Goal: Task Accomplishment & Management: Complete application form

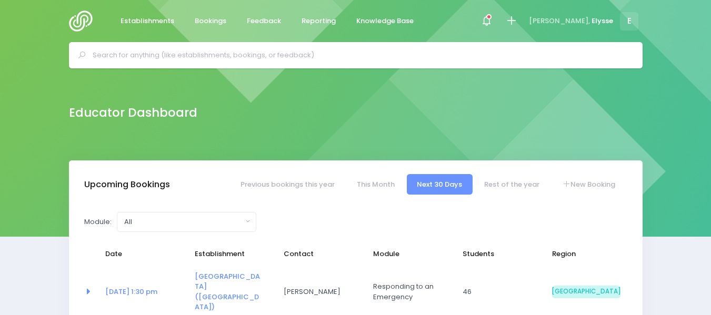
select select "5"
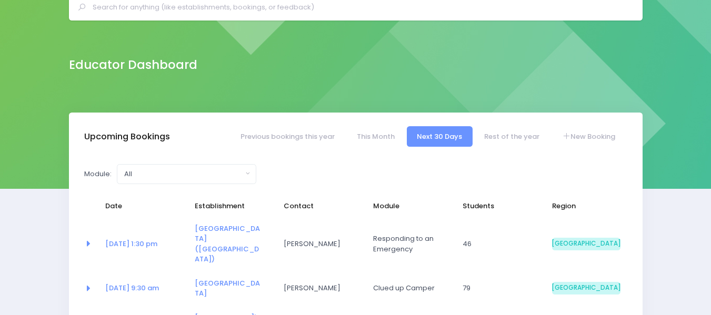
scroll to position [48, 0]
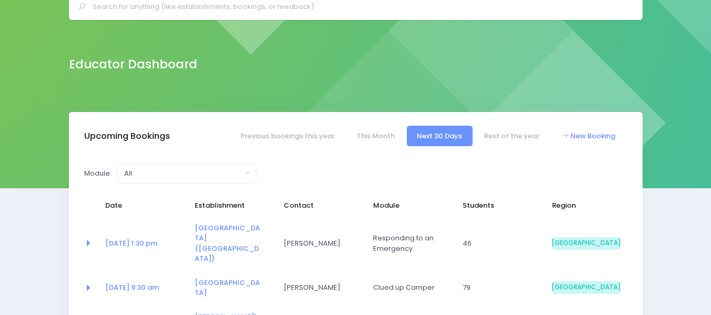
click at [570, 134] on link "New Booking" at bounding box center [588, 136] width 74 height 21
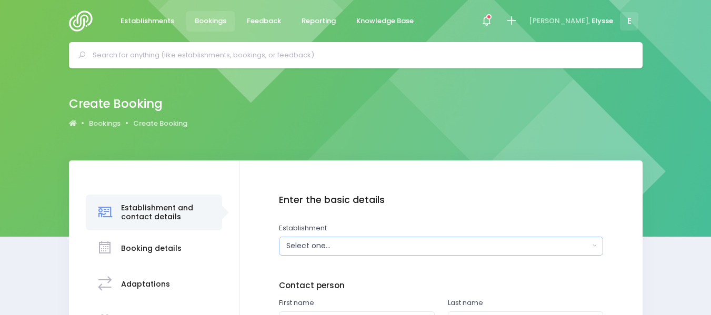
click at [330, 245] on div "Select one..." at bounding box center [437, 245] width 303 height 11
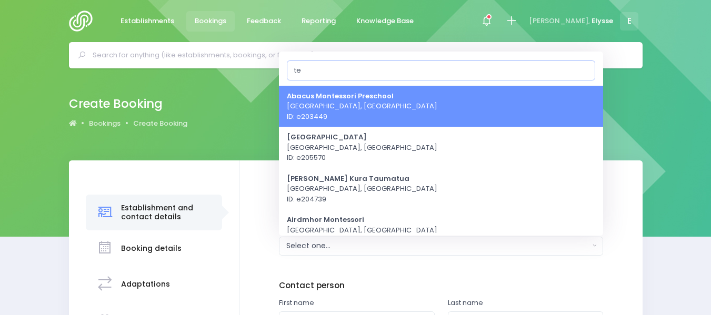
type input "t"
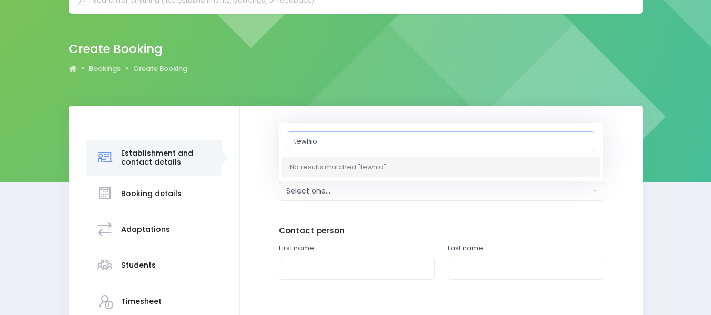
scroll to position [55, 0]
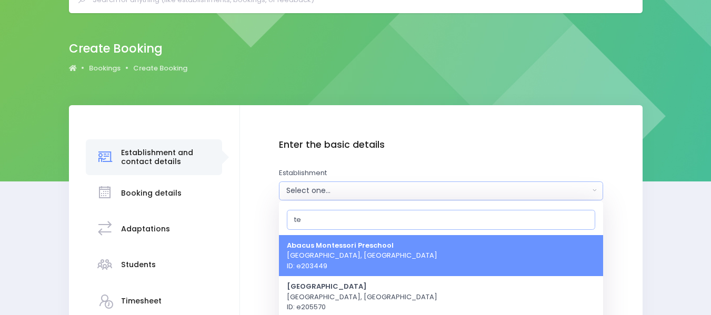
type input "t"
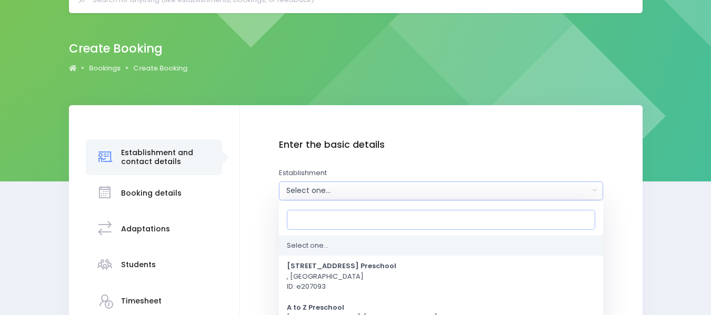
scroll to position [0, 0]
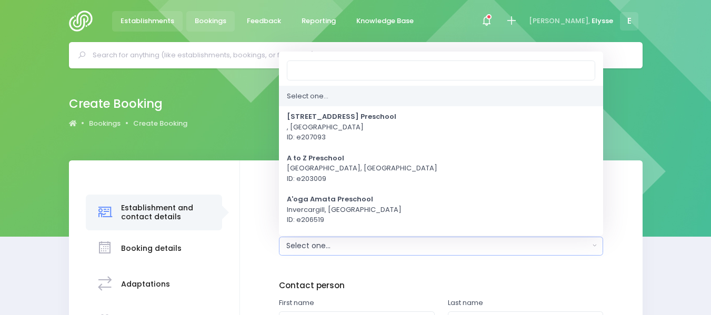
click at [148, 21] on span "Establishments" at bounding box center [147, 21] width 54 height 11
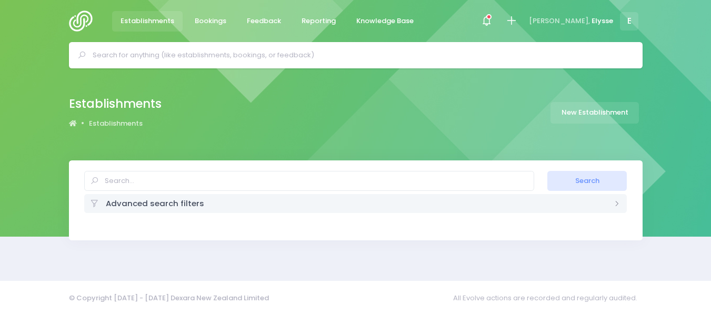
select select "20"
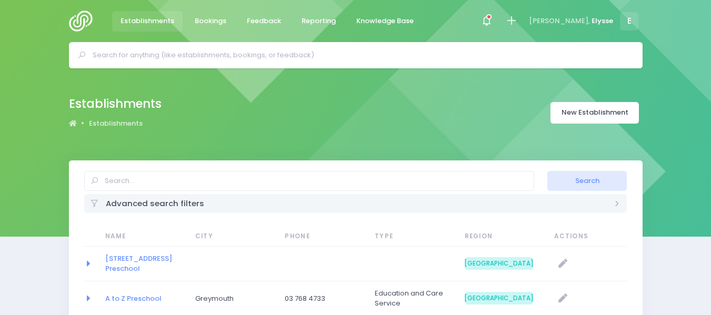
click at [572, 111] on link "New Establishment" at bounding box center [594, 113] width 88 height 22
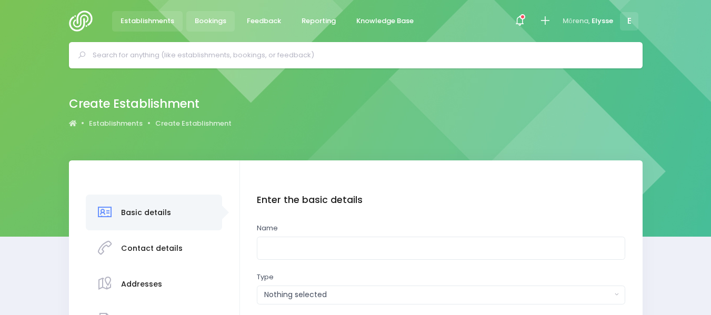
click at [214, 19] on span "Bookings" at bounding box center [211, 21] width 32 height 11
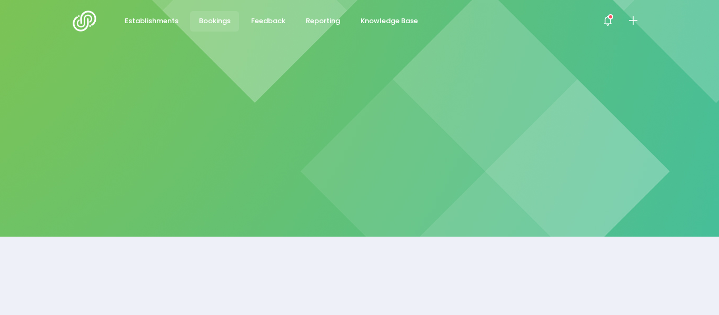
select select "20"
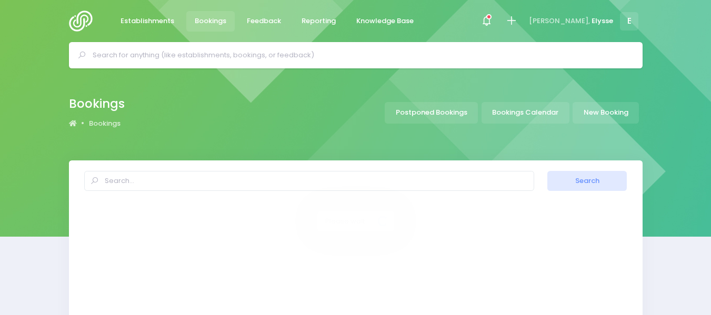
select select "20"
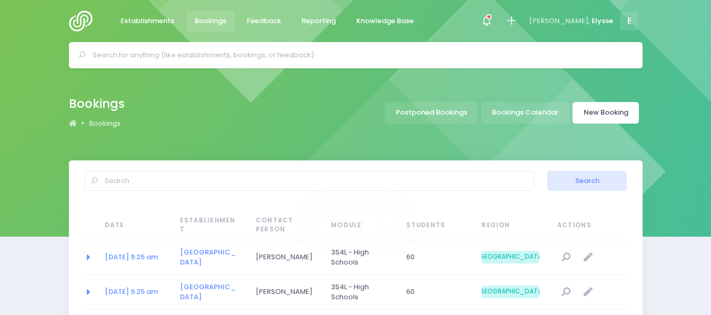
click at [610, 115] on link "New Booking" at bounding box center [605, 113] width 66 height 22
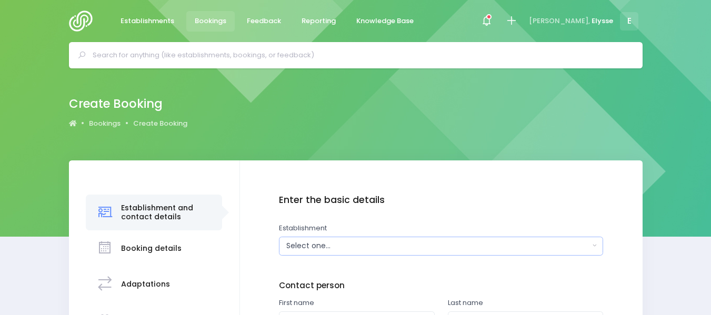
click at [313, 246] on div "Select one..." at bounding box center [437, 245] width 303 height 11
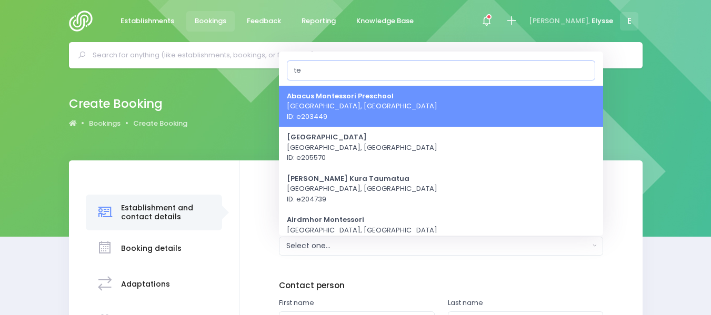
type input "t"
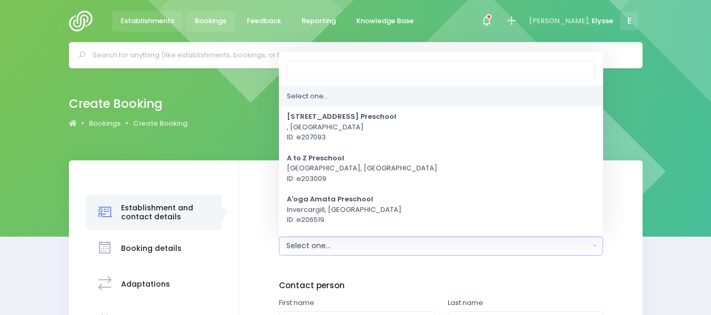
click at [164, 19] on span "Establishments" at bounding box center [147, 21] width 54 height 11
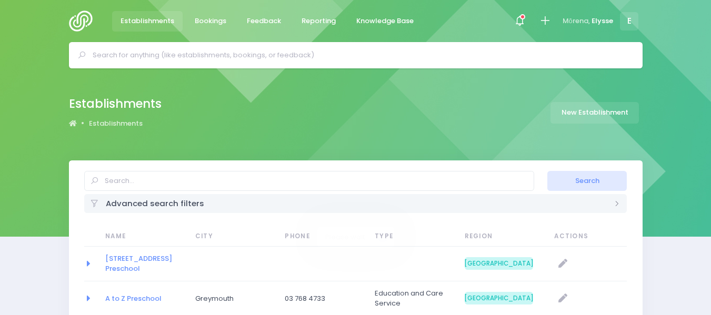
select select "20"
click at [621, 106] on link "New Establishment" at bounding box center [594, 113] width 88 height 22
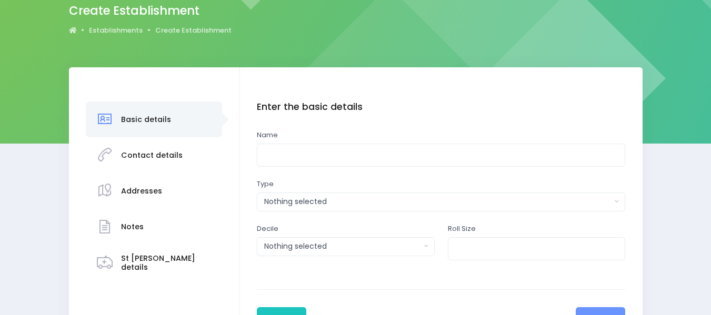
scroll to position [94, 0]
click at [298, 158] on input "text" at bounding box center [441, 155] width 368 height 24
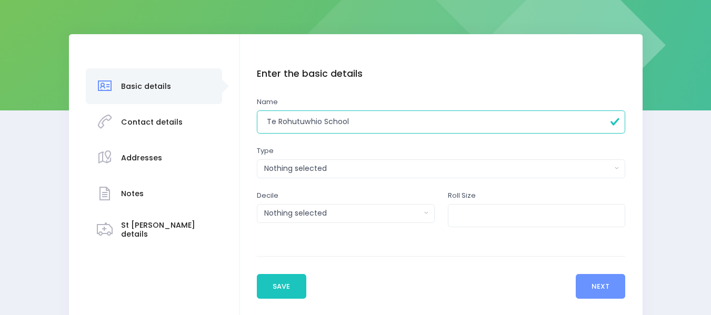
scroll to position [137, 0]
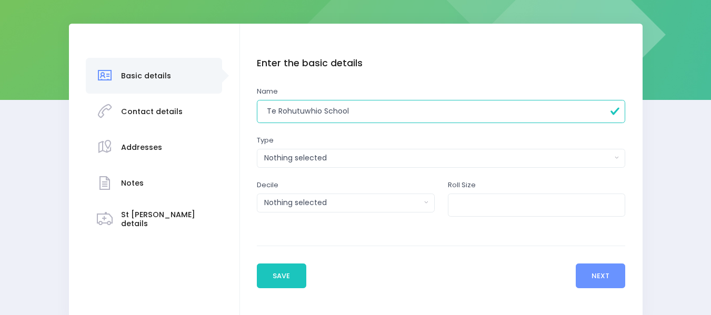
type input "Te Rohutuwhio School"
click at [541, 156] on div "Nothing selected" at bounding box center [437, 158] width 347 height 11
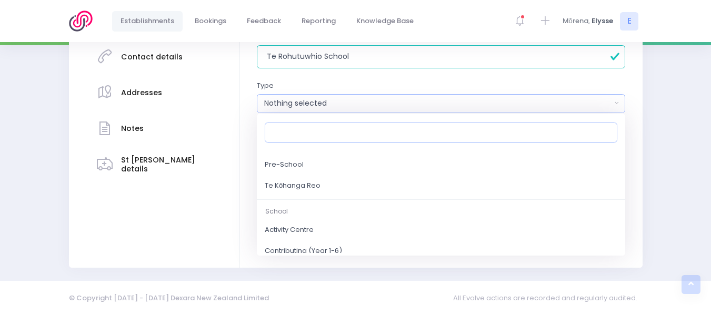
scroll to position [156, 0]
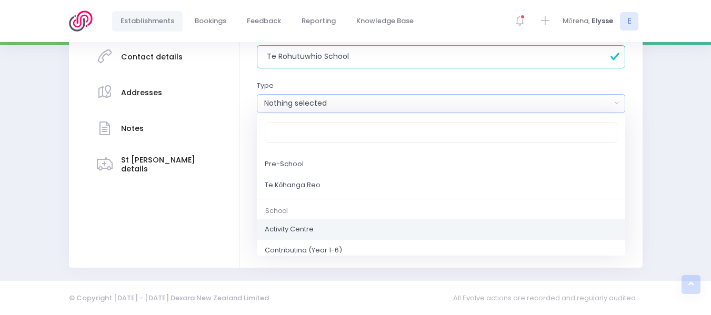
click at [332, 230] on link "Activity Centre" at bounding box center [441, 229] width 368 height 21
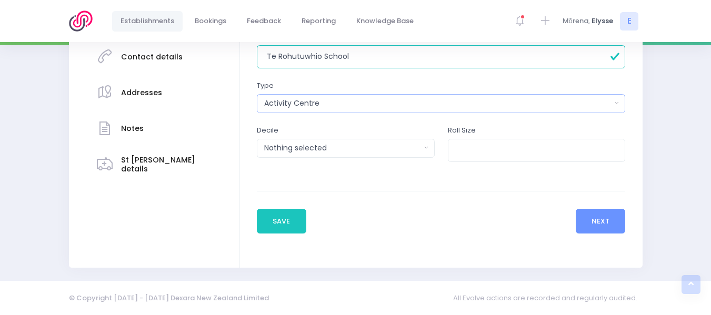
scroll to position [185, 0]
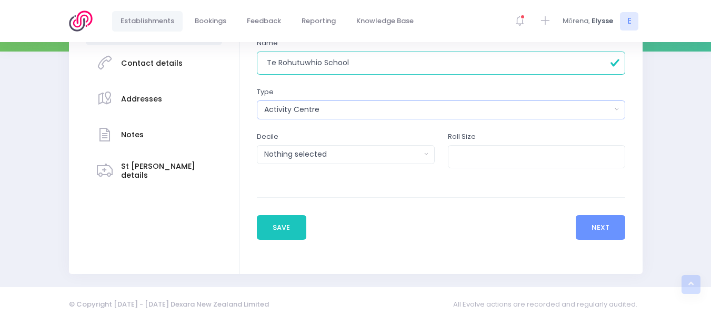
click at [616, 113] on button "Activity Centre" at bounding box center [441, 109] width 368 height 19
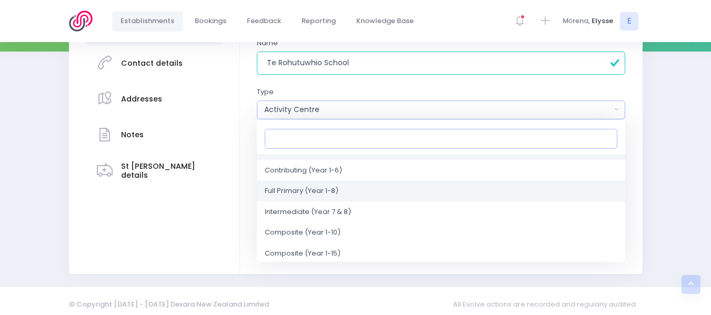
scroll to position [242, 0]
click at [296, 192] on span "Full Primary (Year 1-8)" at bounding box center [302, 191] width 74 height 11
select select "Full Primary"
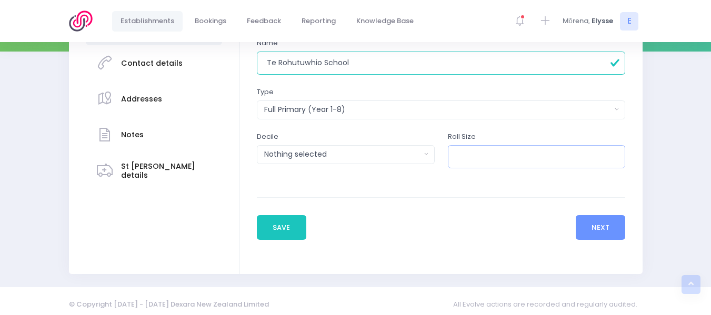
click at [470, 161] on input "number" at bounding box center [537, 157] width 178 height 24
type input "320"
click at [609, 225] on button "Next" at bounding box center [601, 227] width 50 height 25
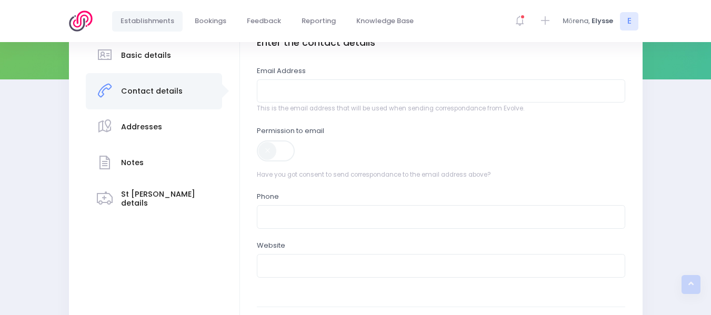
scroll to position [183, 0]
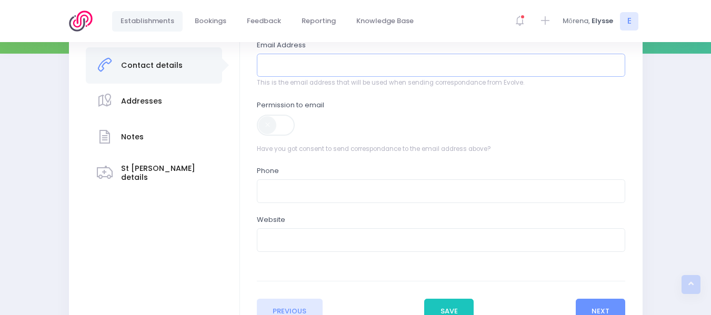
click at [331, 69] on input "email" at bounding box center [441, 66] width 368 height 24
paste input "[PERSON_NAME][EMAIL_ADDRESS][DOMAIN_NAME]"
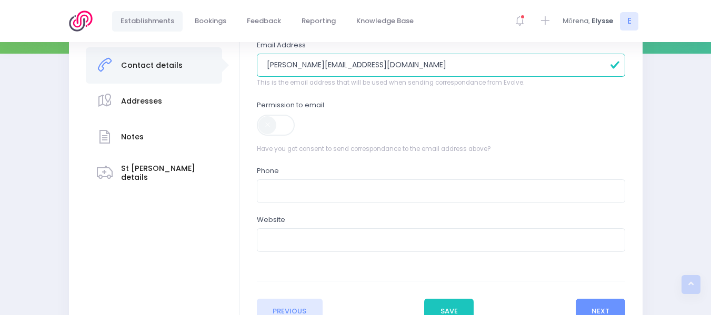
type input "[PERSON_NAME][EMAIL_ADDRESS][DOMAIN_NAME]"
click at [270, 122] on span at bounding box center [276, 125] width 39 height 21
click at [287, 189] on input "text" at bounding box center [441, 191] width 368 height 24
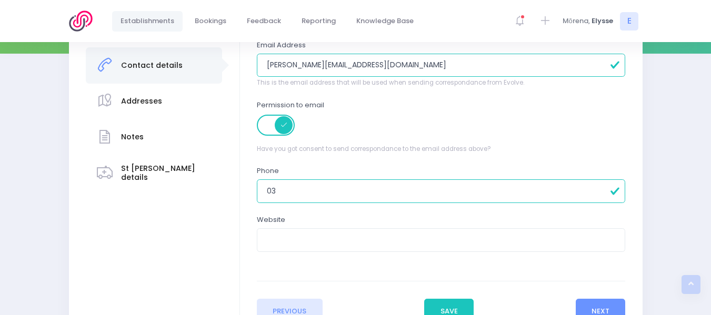
paste input "32440426"
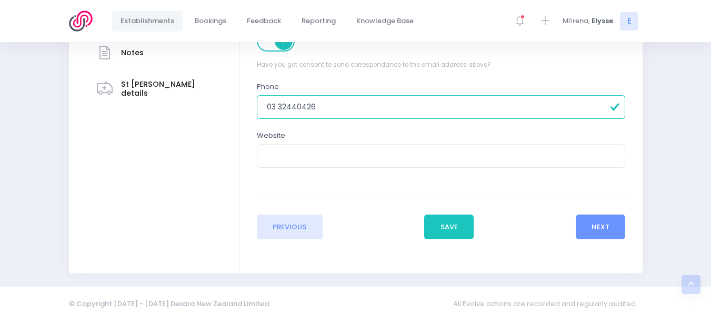
scroll to position [270, 0]
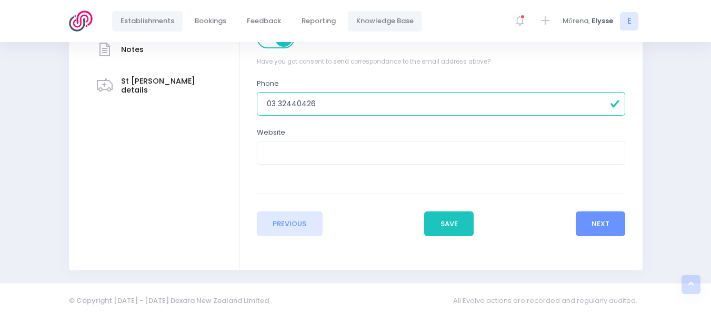
type input "03 32440426"
click at [596, 218] on button "Next" at bounding box center [601, 224] width 50 height 25
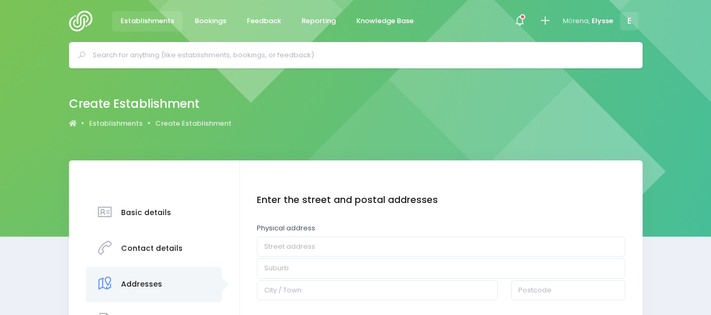
scroll to position [68, 0]
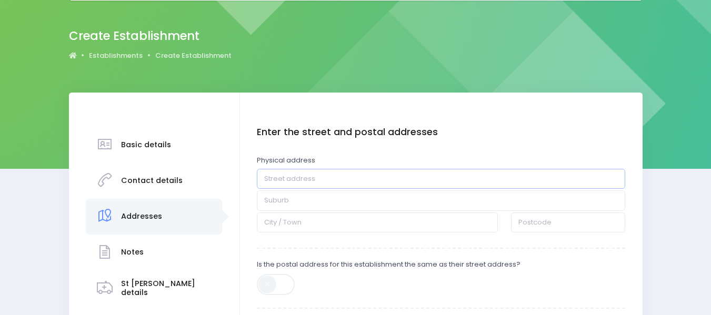
click at [290, 180] on input "text" at bounding box center [441, 179] width 368 height 20
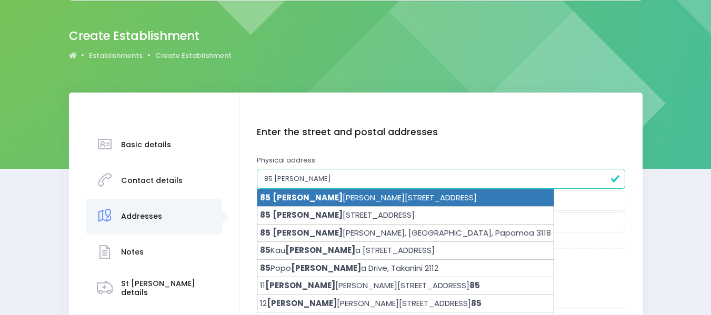
click at [305, 197] on li "85 Kate Sheppard Drive, Rolleston 7615" at bounding box center [405, 198] width 296 height 18
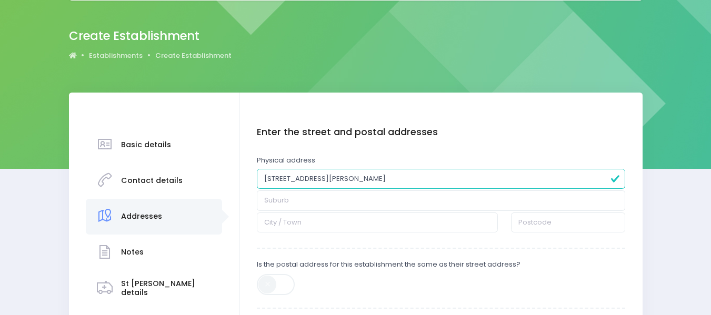
type input "85 Kate Sheppard Drive"
type input "Rolleston"
type input "7615"
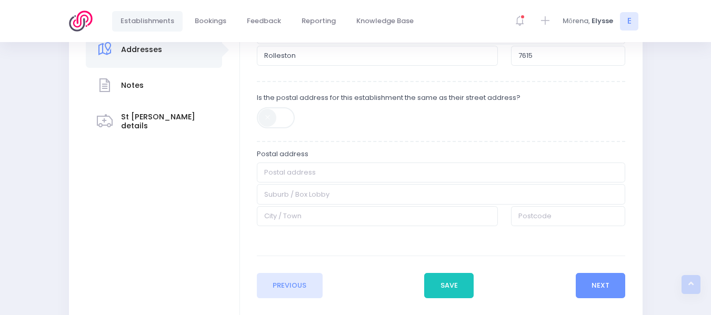
scroll to position [235, 0]
click at [269, 118] on span at bounding box center [276, 117] width 39 height 21
type input "85 Kate Sheppard Drive"
type input "Rolleston"
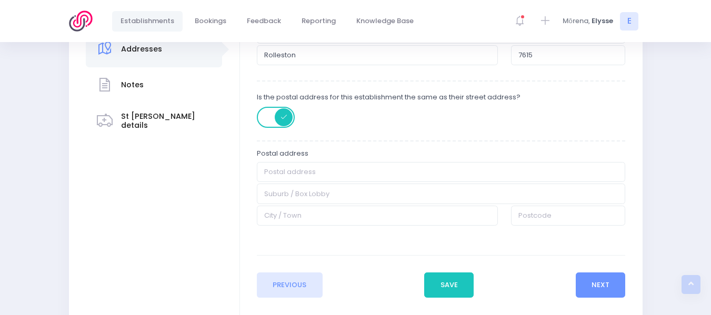
type input "Rolleston"
type input "7615"
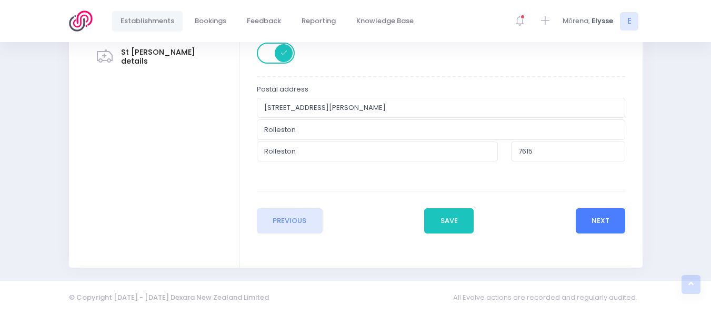
click at [613, 225] on button "Next" at bounding box center [601, 220] width 50 height 25
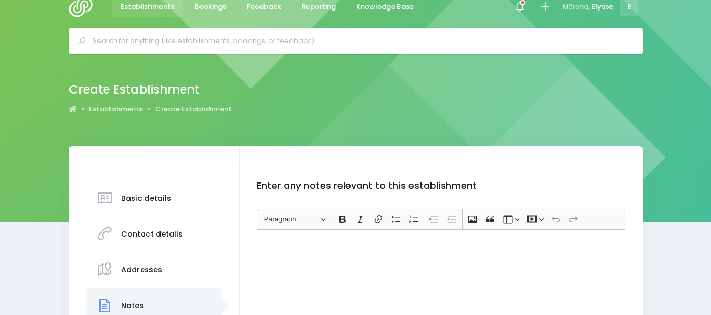
scroll to position [0, 0]
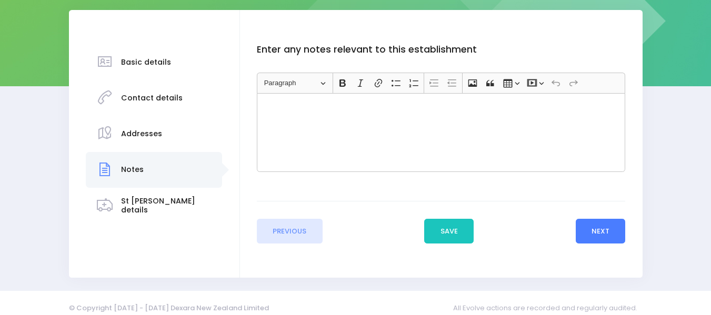
click at [600, 230] on button "Next" at bounding box center [601, 231] width 50 height 25
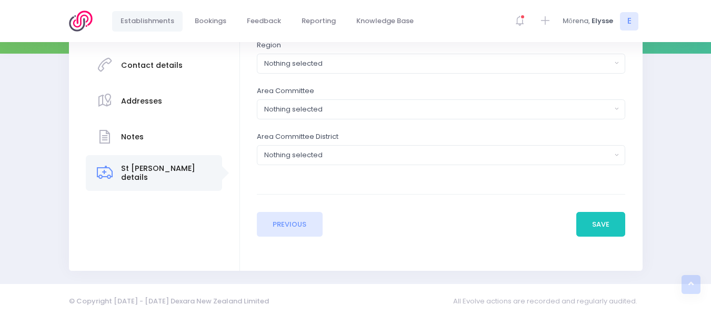
scroll to position [184, 0]
click at [553, 65] on div "Nothing selected" at bounding box center [437, 63] width 347 height 11
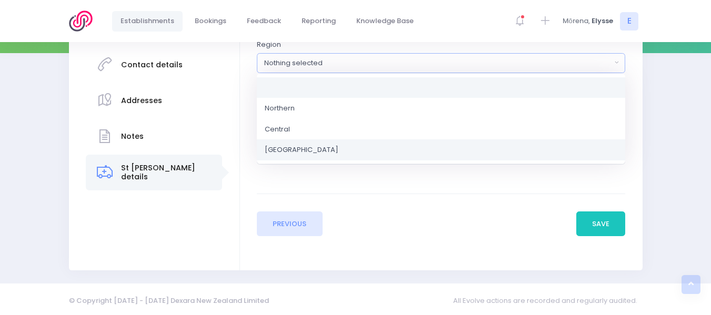
click at [311, 147] on link "South Island" at bounding box center [441, 149] width 368 height 21
select select "South Island"
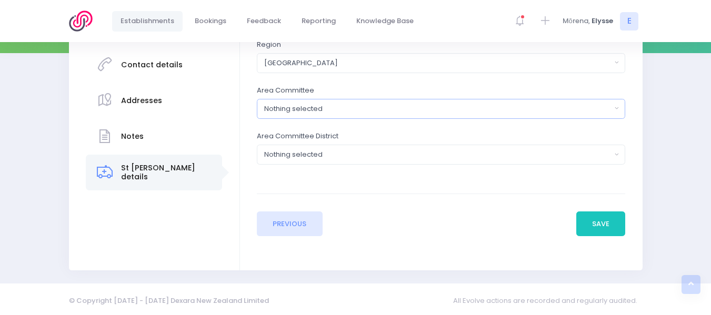
click at [337, 112] on div "Nothing selected" at bounding box center [437, 109] width 347 height 11
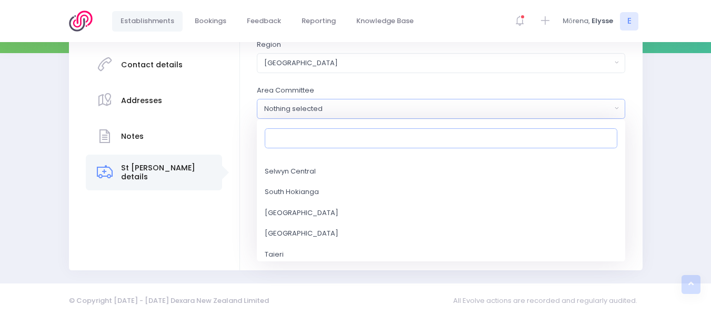
scroll to position [2105, 0]
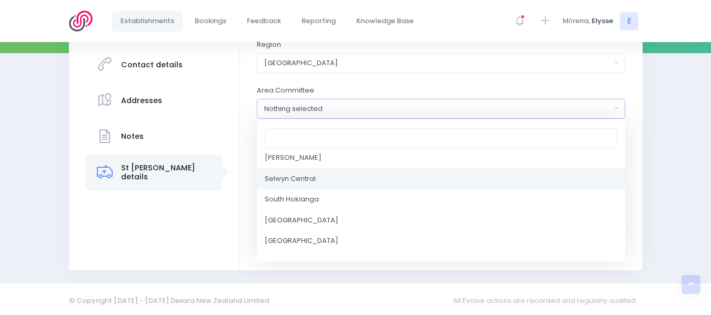
click at [301, 175] on span "Selwyn Central" at bounding box center [290, 179] width 51 height 11
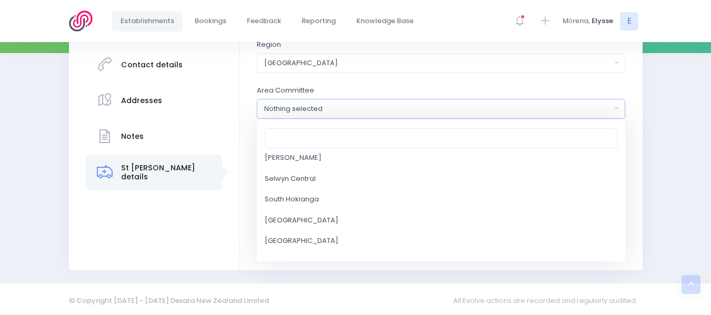
select select "Selwyn Central"
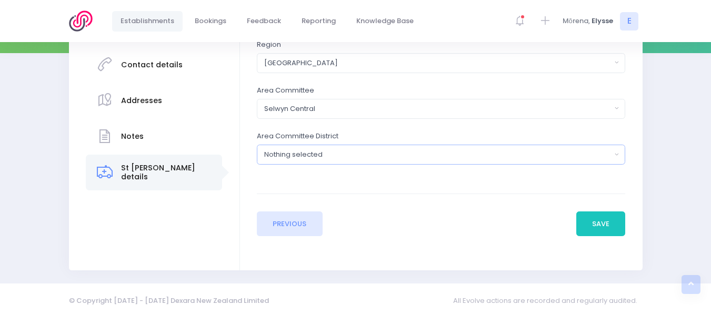
click at [339, 156] on div "Nothing selected" at bounding box center [437, 154] width 347 height 11
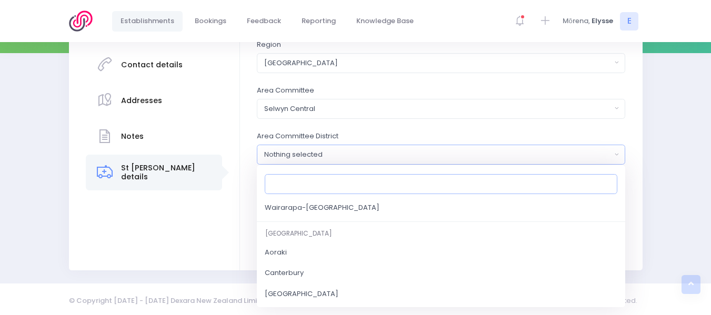
scroll to position [333, 0]
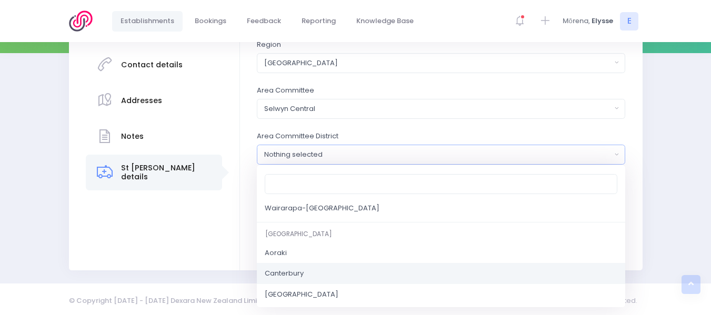
click at [293, 273] on span "Canterbury" at bounding box center [284, 273] width 39 height 11
select select "Canterbury"
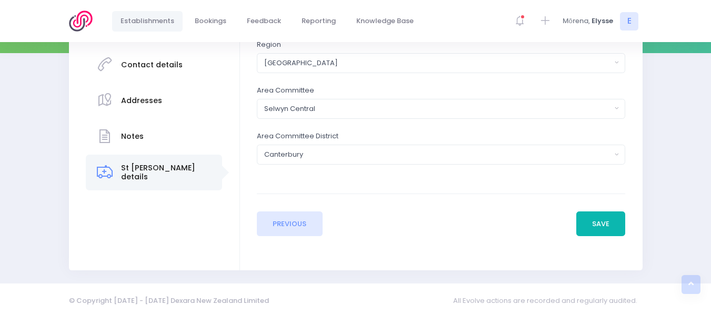
click at [592, 220] on button "Save" at bounding box center [600, 224] width 49 height 25
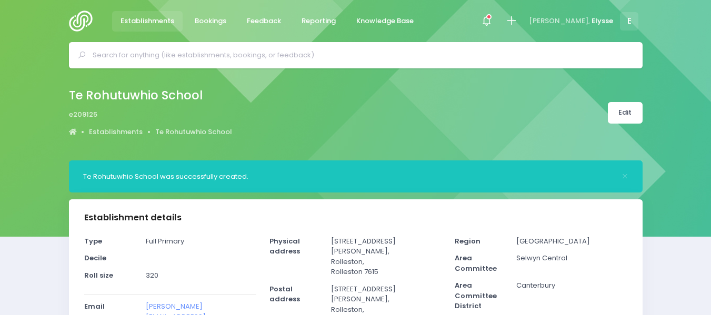
select select "5"
click at [207, 18] on span "Bookings" at bounding box center [211, 21] width 32 height 11
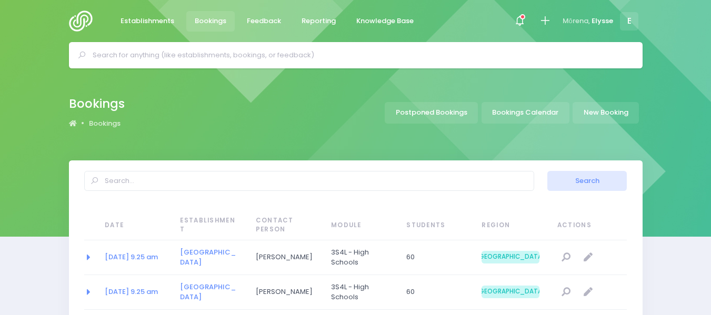
select select "20"
click at [616, 113] on link "New Booking" at bounding box center [605, 113] width 66 height 22
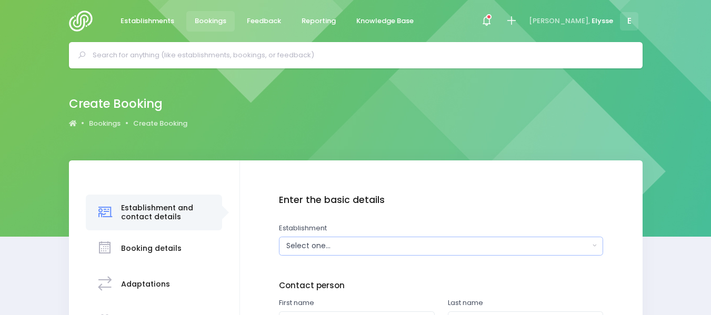
drag, startPoint x: 0, startPoint y: 0, endPoint x: 327, endPoint y: 244, distance: 407.6
click at [327, 244] on div "Select one..." at bounding box center [437, 245] width 303 height 11
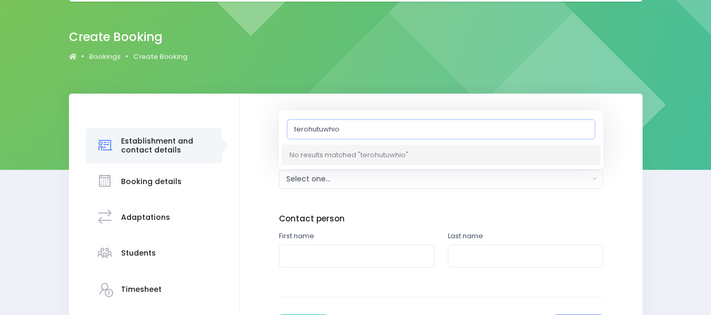
scroll to position [81, 0]
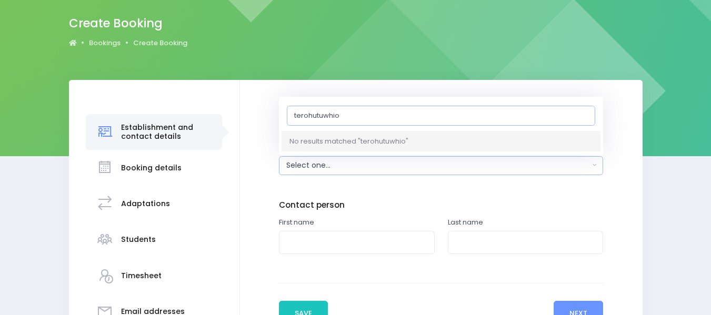
click at [298, 115] on input "terohutuwhio" at bounding box center [441, 115] width 308 height 20
click at [300, 115] on input "Terohutuwhio" at bounding box center [441, 115] width 308 height 20
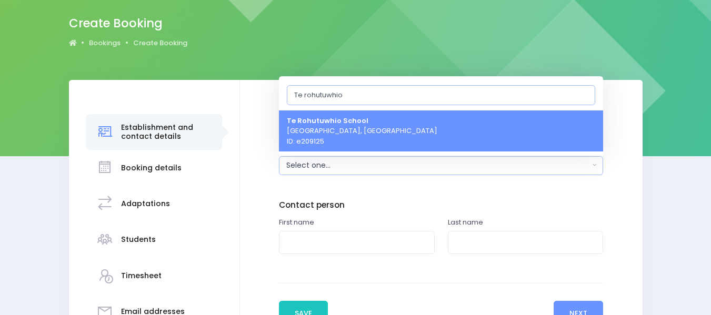
type input "Te rohutuwhio"
click at [329, 127] on span "Te Rohutuwhio School Rolleston, South Island Region ID: e209125" at bounding box center [362, 130] width 150 height 31
select select "209125"
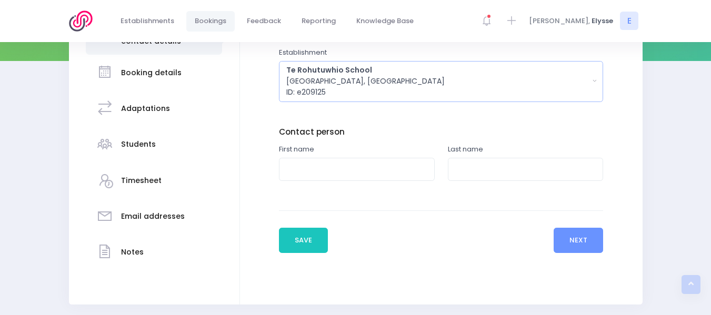
scroll to position [177, 0]
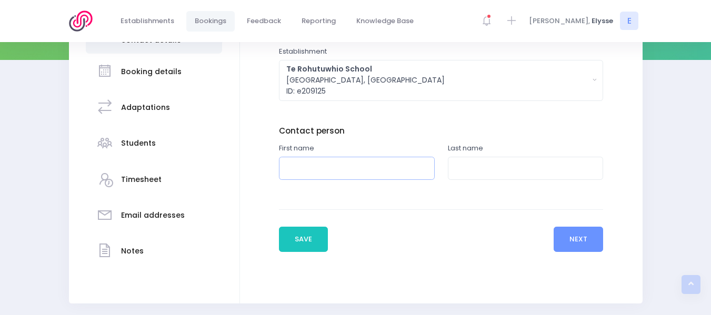
click at [329, 169] on input "text" at bounding box center [357, 169] width 156 height 24
type input "v"
type input "c"
type input "Cindy"
click at [495, 165] on input "text" at bounding box center [526, 169] width 156 height 24
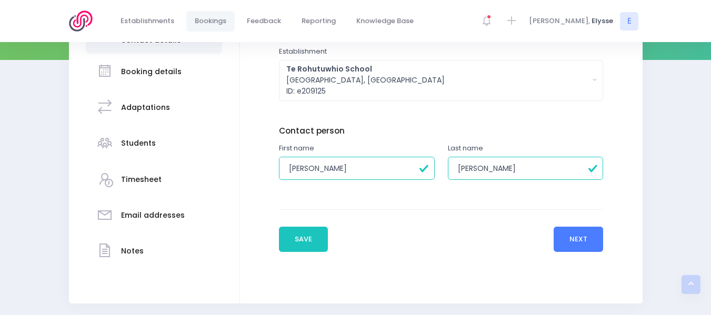
type input "Neilsen"
click at [584, 239] on button "Next" at bounding box center [579, 239] width 50 height 25
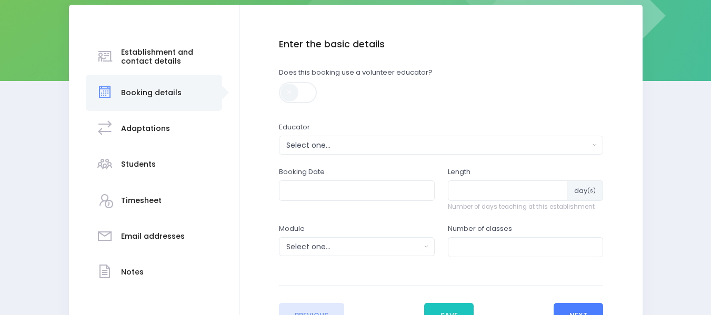
scroll to position [156, 0]
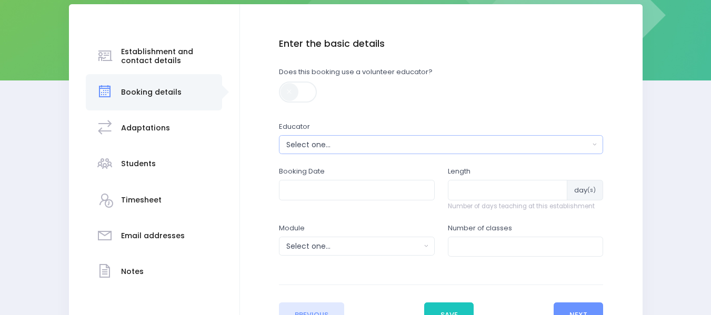
click at [356, 139] on div "Select one..." at bounding box center [437, 144] width 303 height 11
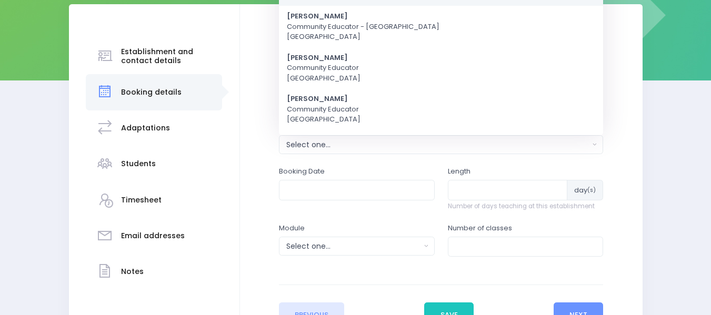
scroll to position [0, 0]
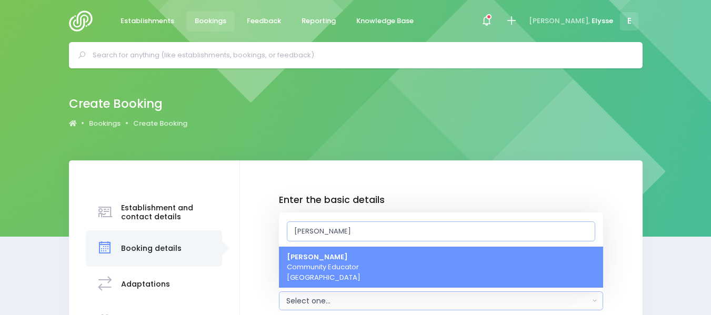
type input "ely"
click at [324, 265] on span "Elysse Renouf Community Educator South Island Region" at bounding box center [324, 267] width 74 height 31
select select "319874"
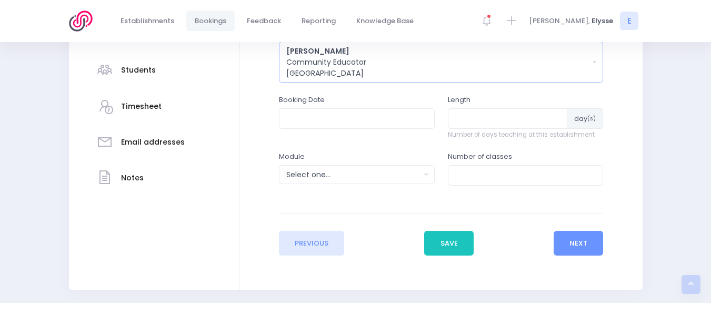
scroll to position [250, 0]
click at [318, 121] on input "text" at bounding box center [357, 118] width 156 height 20
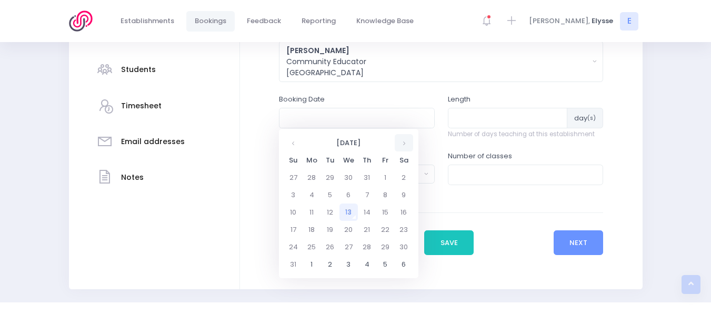
click at [401, 142] on th at bounding box center [404, 142] width 18 height 17
click at [328, 195] on td "9" at bounding box center [330, 194] width 18 height 17
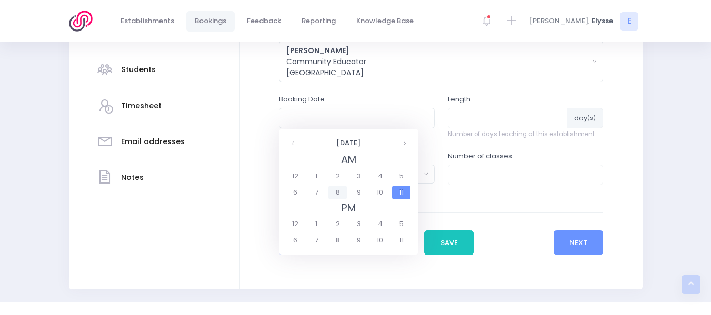
click at [336, 193] on span "8" at bounding box center [337, 193] width 18 height 14
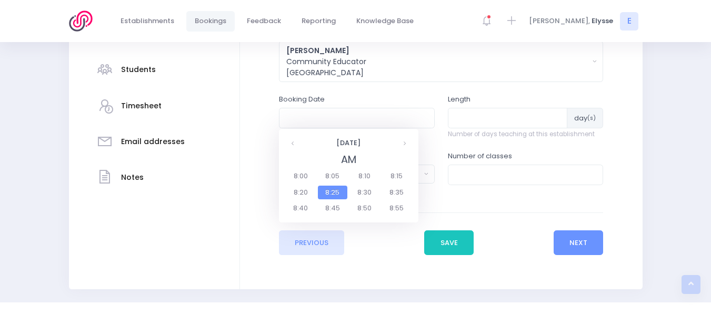
click at [363, 193] on span "8:30" at bounding box center [364, 193] width 29 height 14
type input "09/09/2025 08:30 AM"
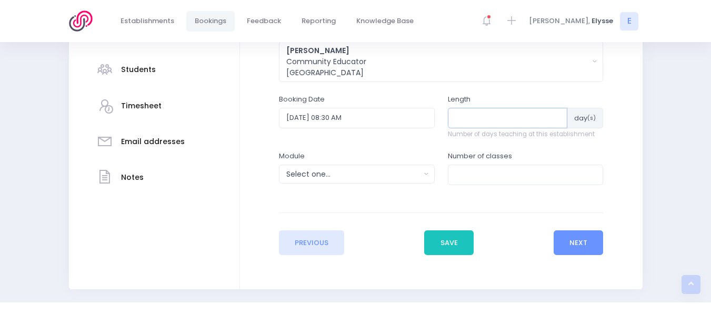
click at [479, 120] on input "number" at bounding box center [508, 118] width 120 height 20
type input "3"
click at [428, 171] on button "Select one..." at bounding box center [357, 174] width 156 height 19
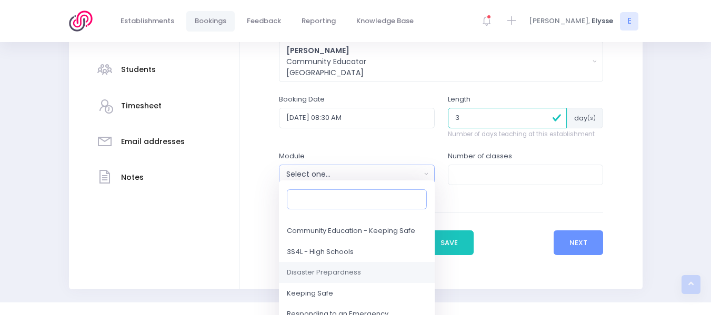
scroll to position [101, 0]
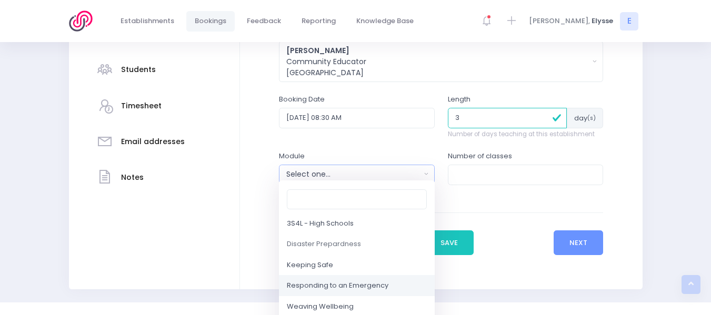
click at [338, 287] on span "Responding to an Emergency" at bounding box center [338, 286] width 102 height 11
select select "Responding to an Emergency"
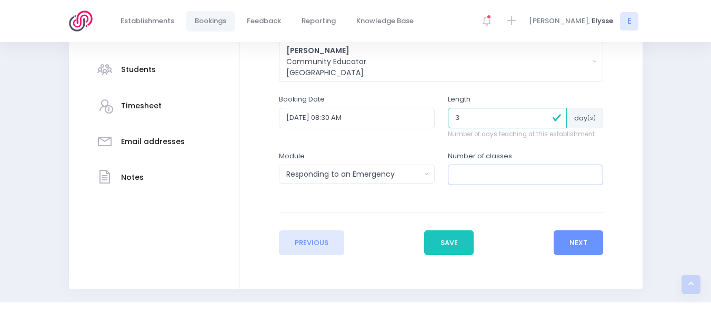
click at [488, 174] on input "number" at bounding box center [526, 175] width 156 height 20
type input "17"
click at [574, 247] on button "Next" at bounding box center [579, 242] width 50 height 25
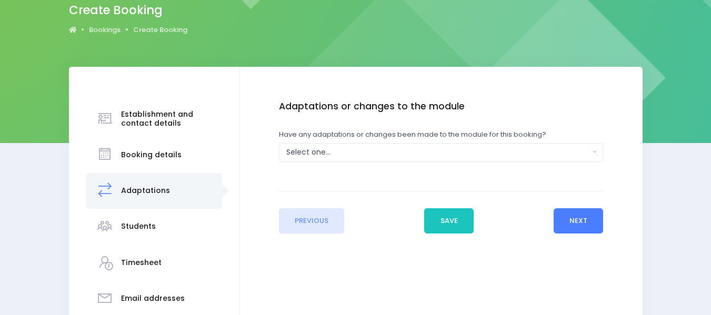
scroll to position [96, 0]
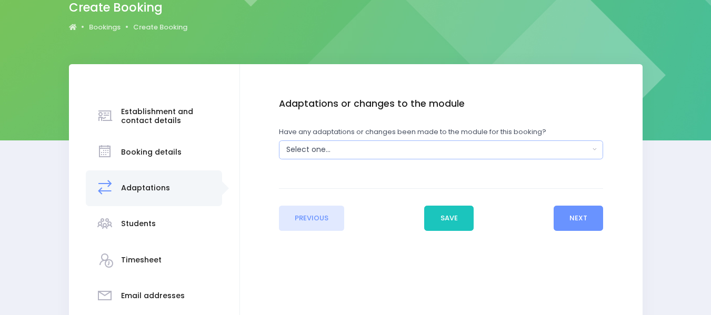
click at [599, 144] on button "Select one..." at bounding box center [441, 149] width 324 height 19
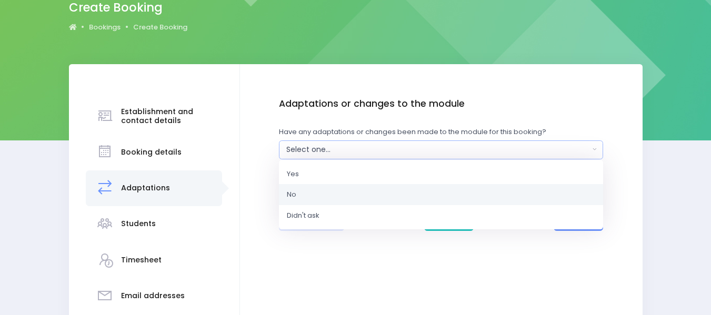
click at [317, 189] on link "No" at bounding box center [441, 194] width 324 height 21
select select "No"
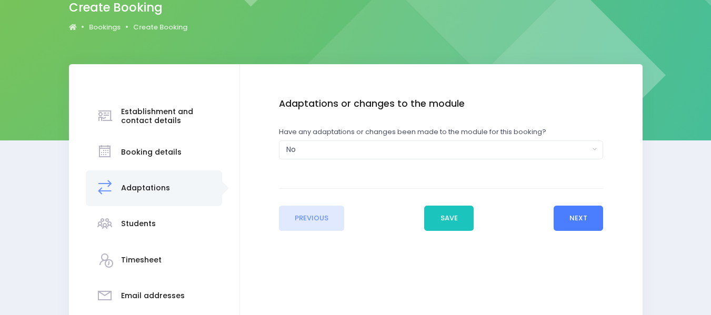
click at [577, 217] on button "Next" at bounding box center [579, 218] width 50 height 25
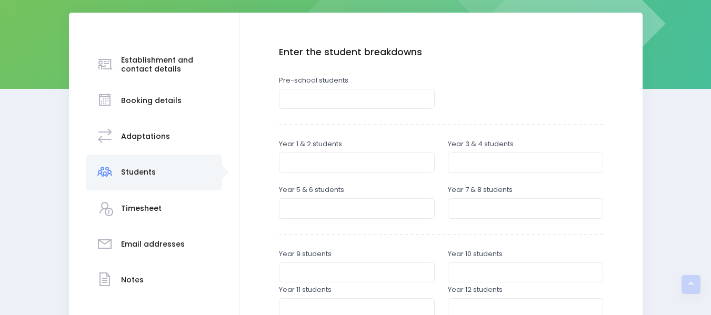
scroll to position [144, 0]
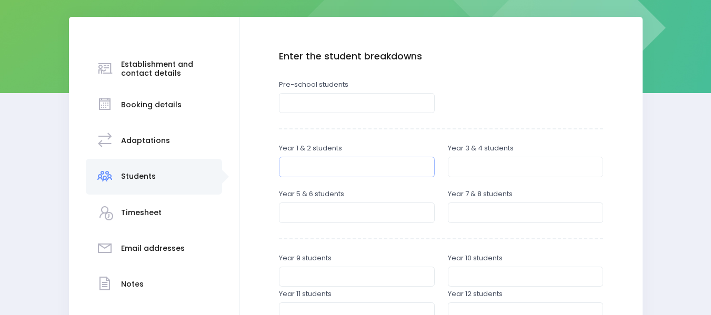
click at [316, 169] on input "number" at bounding box center [357, 167] width 156 height 20
click at [492, 169] on input "number" at bounding box center [526, 167] width 156 height 20
click at [333, 168] on input "42" at bounding box center [357, 167] width 156 height 20
type input "4"
type input "97"
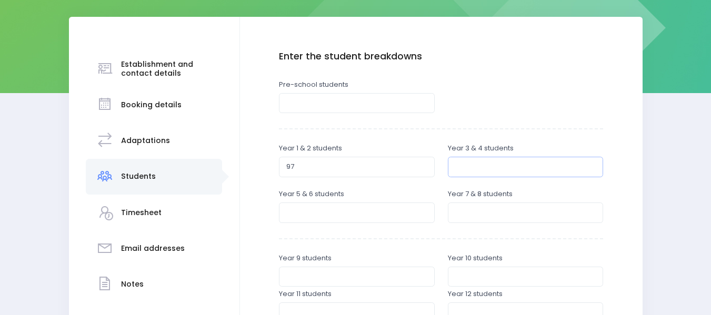
click at [468, 166] on input "number" at bounding box center [526, 167] width 156 height 20
type input "48"
click at [308, 213] on input "number" at bounding box center [357, 213] width 156 height 20
type input "61"
click at [472, 209] on input "number" at bounding box center [526, 213] width 156 height 20
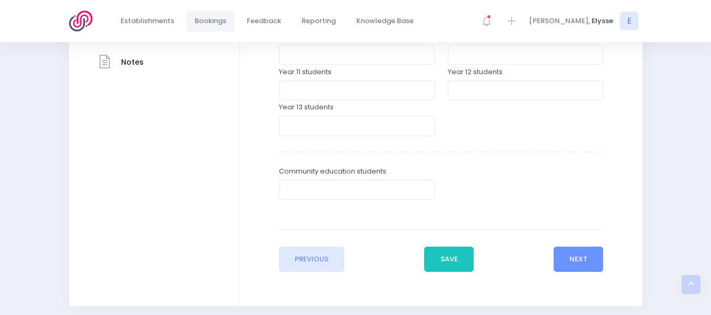
scroll to position [404, 0]
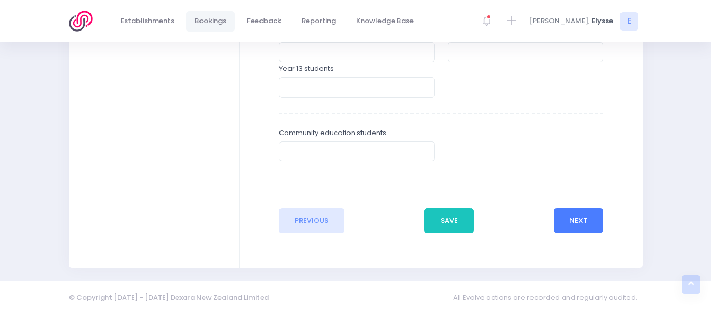
type input "65"
click at [575, 216] on button "Next" at bounding box center [579, 220] width 50 height 25
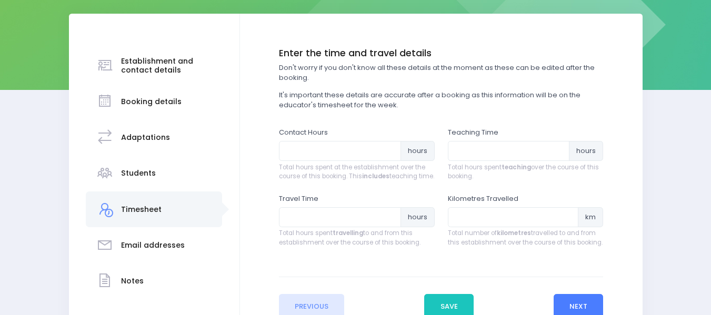
scroll to position [147, 0]
click at [333, 150] on input "number" at bounding box center [340, 150] width 122 height 20
type input "17"
click at [471, 150] on input "number" at bounding box center [509, 150] width 122 height 20
type input "10.40"
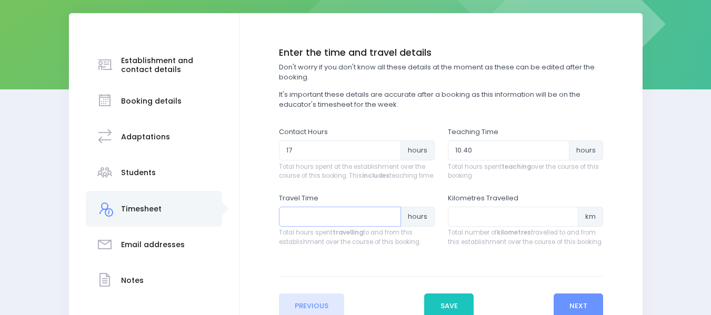
click at [327, 227] on input "number" at bounding box center [340, 217] width 122 height 20
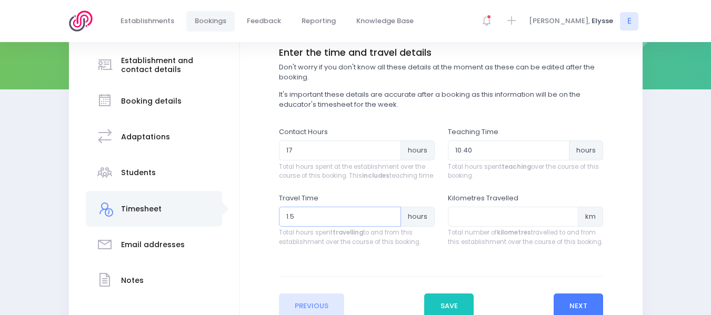
scroll to position [218, 0]
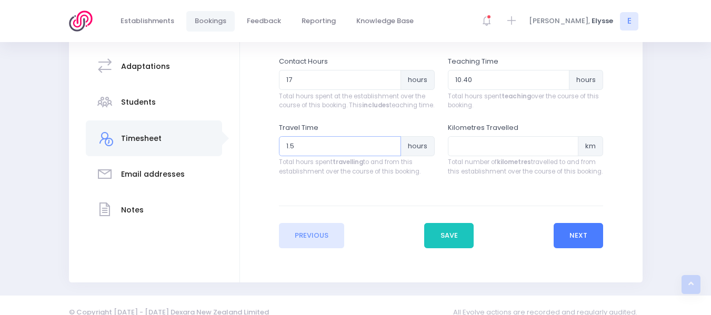
type input "1.5"
click at [577, 246] on button "Next" at bounding box center [579, 235] width 50 height 25
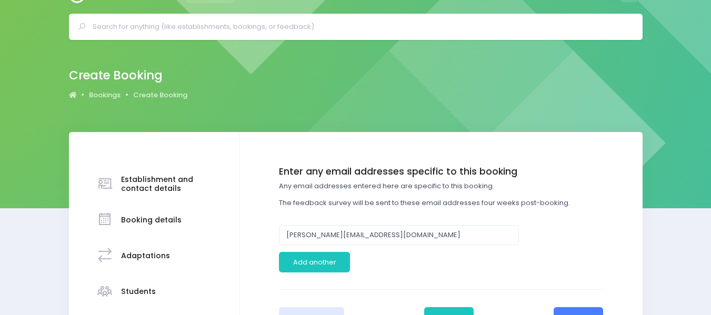
scroll to position [0, 0]
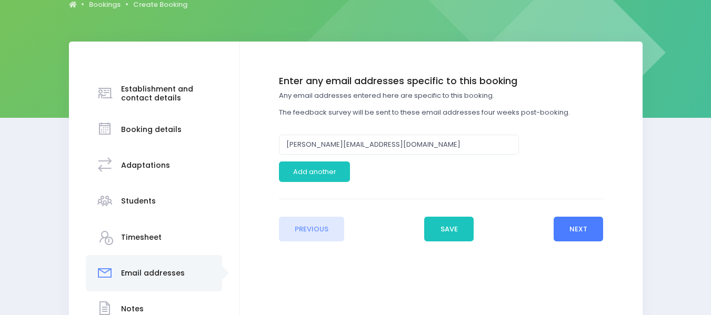
click at [580, 234] on button "Next" at bounding box center [579, 229] width 50 height 25
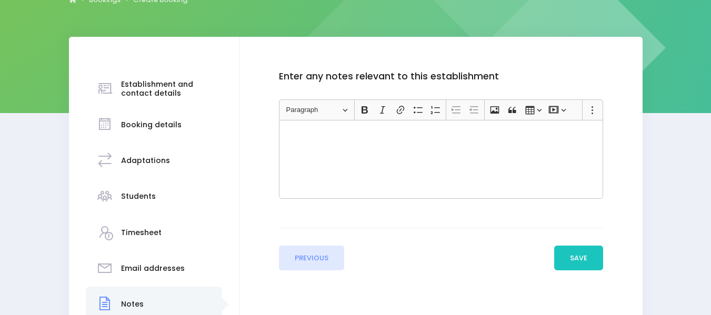
scroll to position [125, 0]
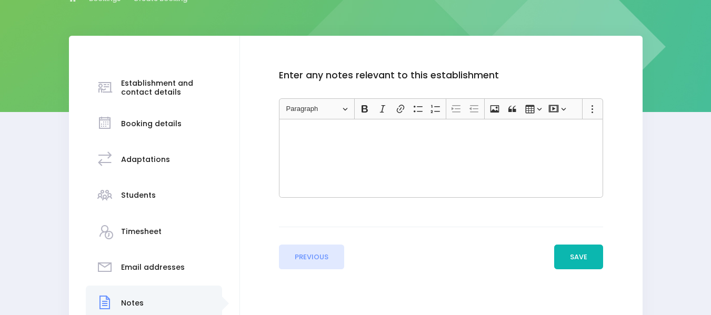
click at [580, 255] on button "Save" at bounding box center [578, 257] width 49 height 25
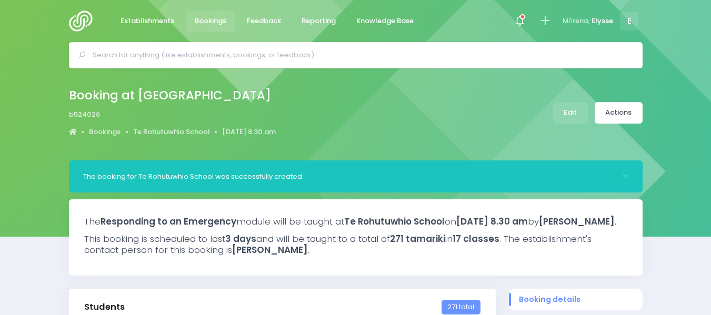
select select "5"
click at [574, 115] on link "Edit" at bounding box center [570, 113] width 35 height 22
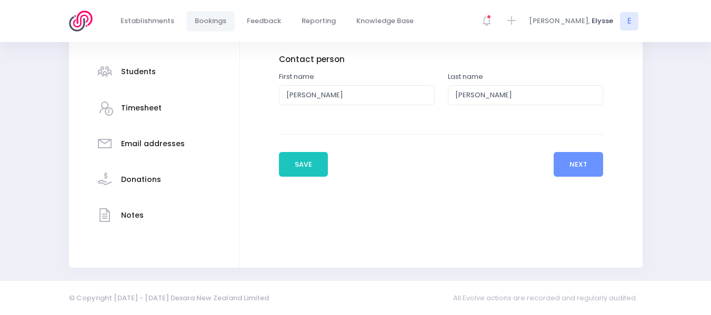
scroll to position [248, 0]
click at [568, 169] on button "Next" at bounding box center [579, 164] width 50 height 25
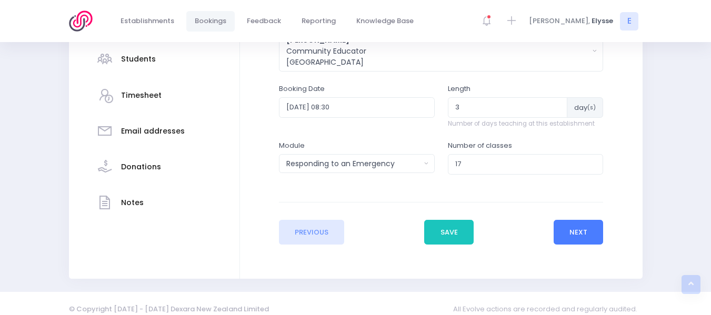
scroll to position [272, 0]
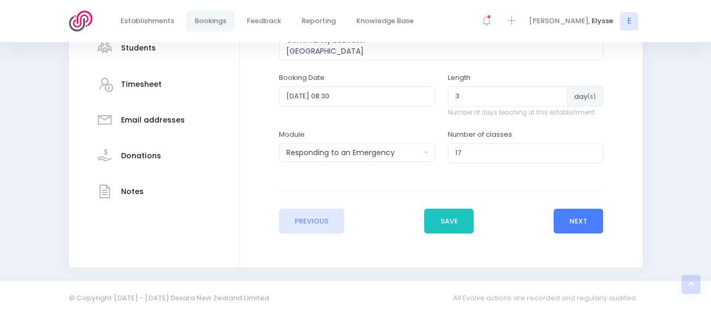
click at [566, 216] on button "Next" at bounding box center [579, 221] width 50 height 25
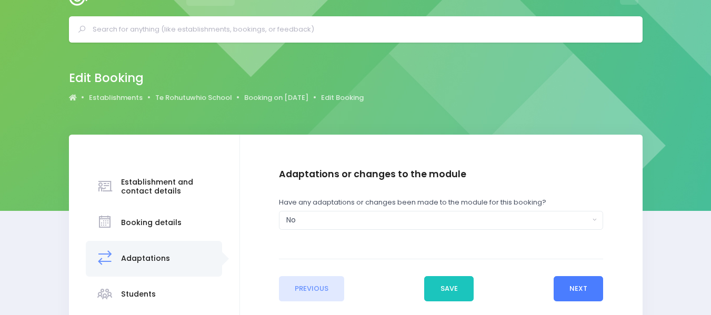
scroll to position [0, 0]
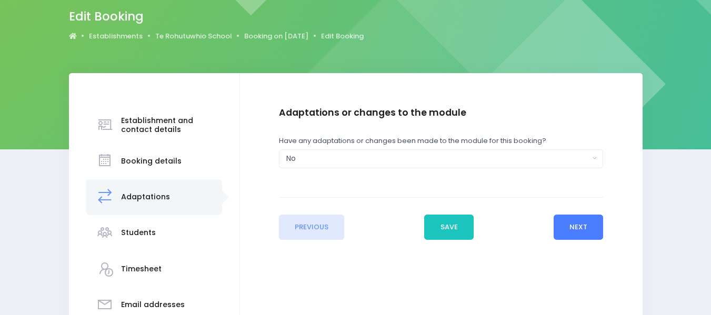
click at [582, 224] on button "Next" at bounding box center [579, 227] width 50 height 25
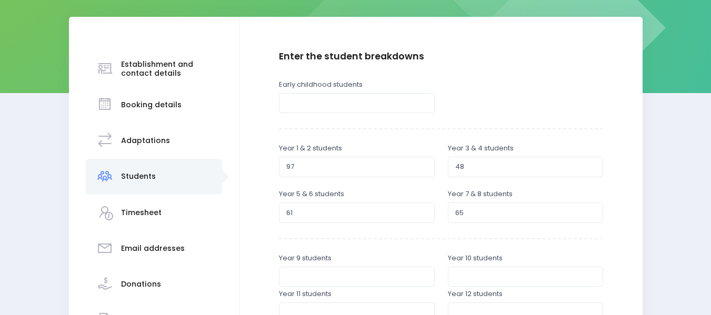
scroll to position [144, 0]
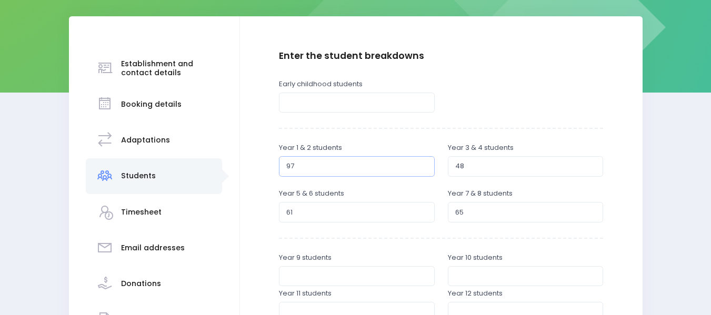
click at [310, 168] on input "97" at bounding box center [357, 166] width 156 height 20
type input "9"
type input "129"
click at [480, 169] on input "48" at bounding box center [526, 166] width 156 height 20
type input "4"
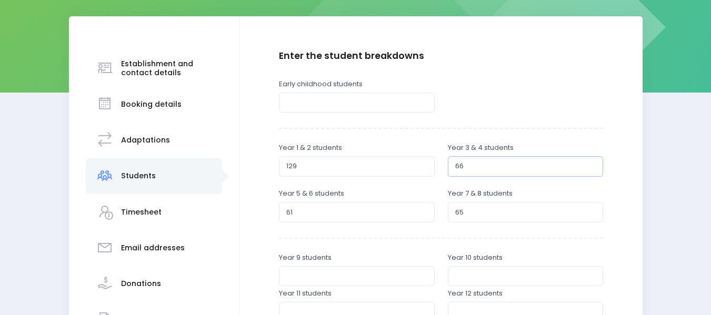
type input "66"
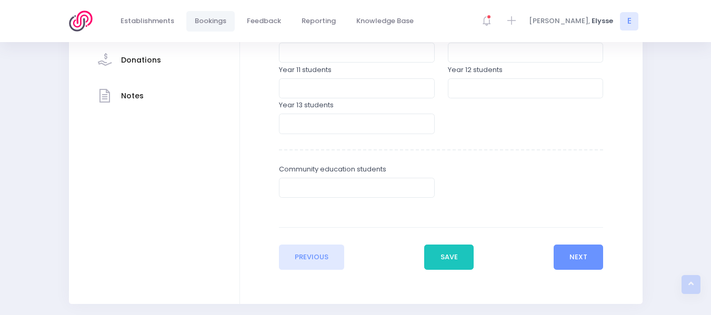
scroll to position [368, 0]
click at [461, 255] on button "Save" at bounding box center [448, 256] width 49 height 25
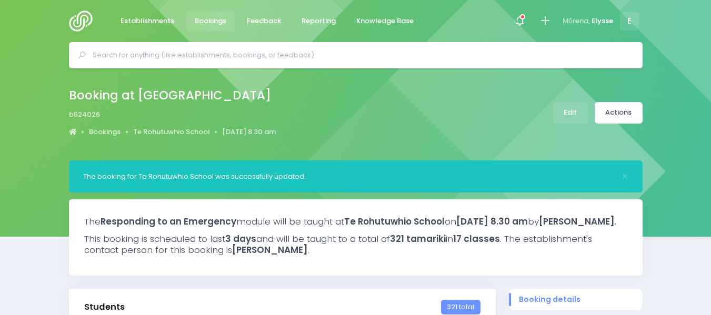
select select "5"
click at [623, 114] on link "Actions" at bounding box center [619, 113] width 48 height 22
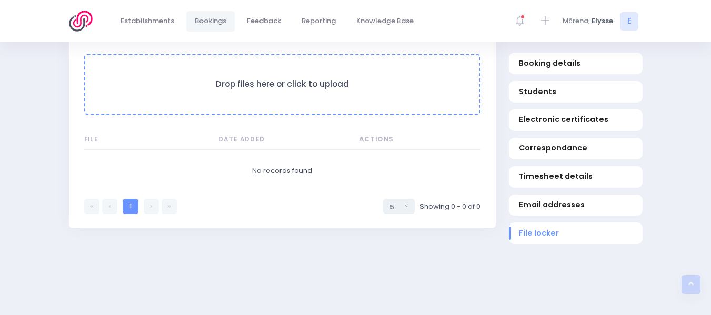
scroll to position [999, 0]
click at [293, 89] on h3 "Drop files here or click to upload" at bounding box center [282, 84] width 373 height 10
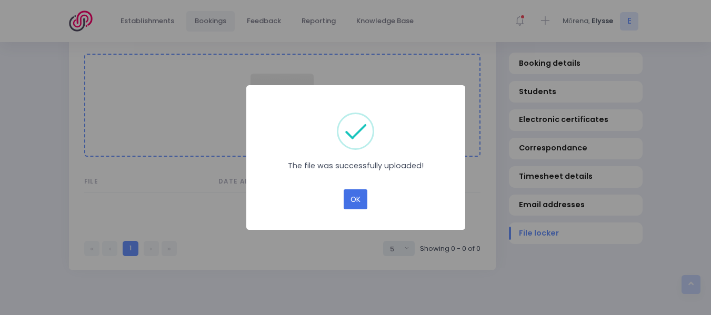
click at [355, 198] on button "OK" at bounding box center [356, 199] width 24 height 20
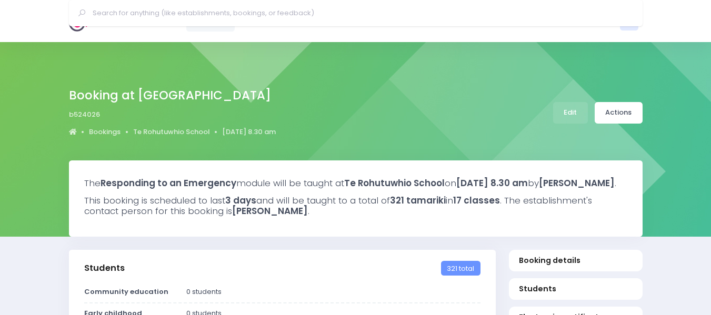
select select "5"
select select
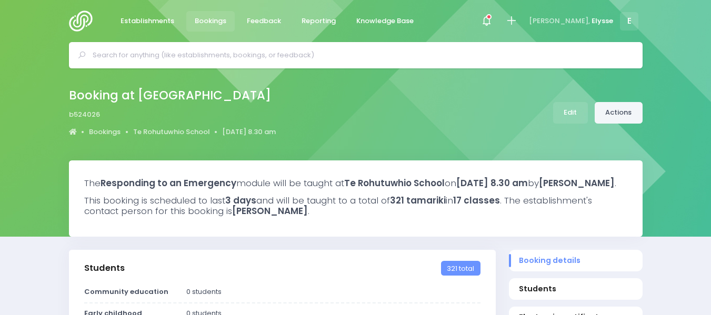
click at [619, 121] on link "Actions" at bounding box center [619, 113] width 48 height 22
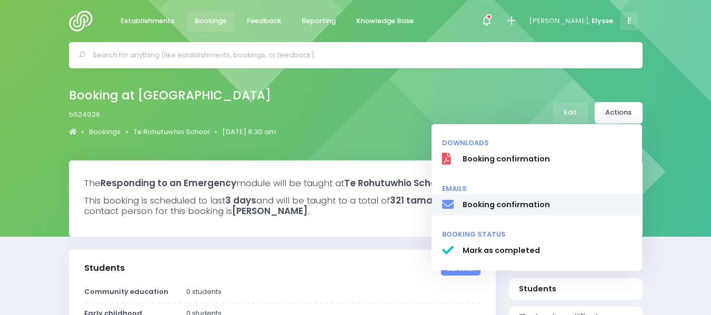
click at [522, 205] on span "Booking confirmation" at bounding box center [546, 204] width 169 height 11
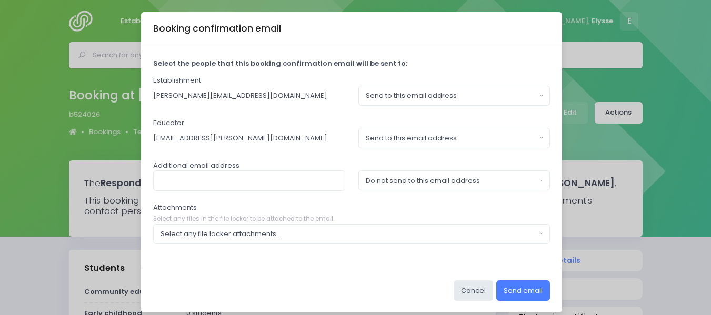
click at [506, 286] on button "Send email" at bounding box center [523, 290] width 54 height 20
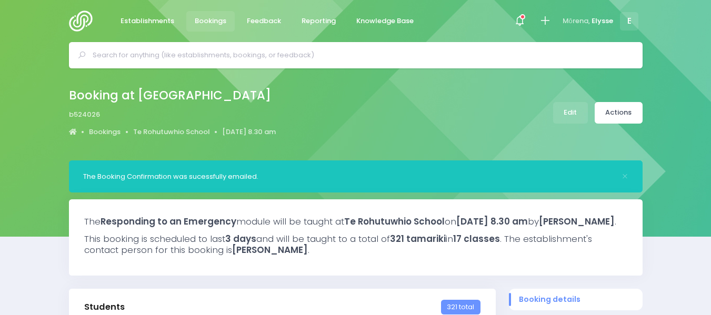
select select "5"
click at [198, 23] on span "Bookings" at bounding box center [211, 21] width 32 height 11
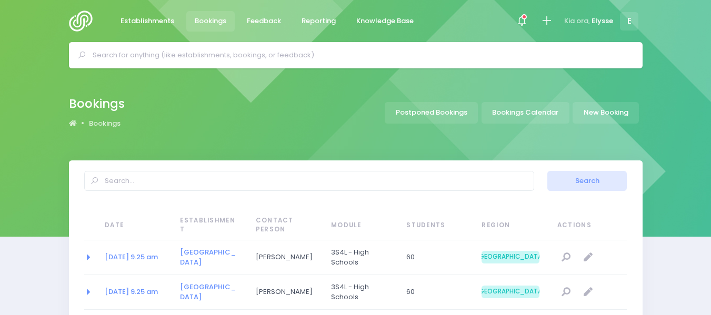
select select "20"
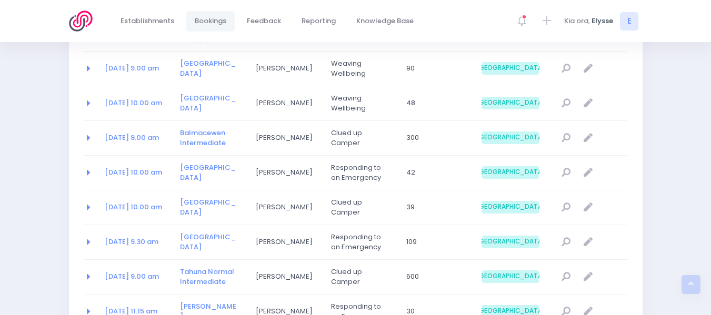
scroll to position [259, 0]
